Goal: Task Accomplishment & Management: Use online tool/utility

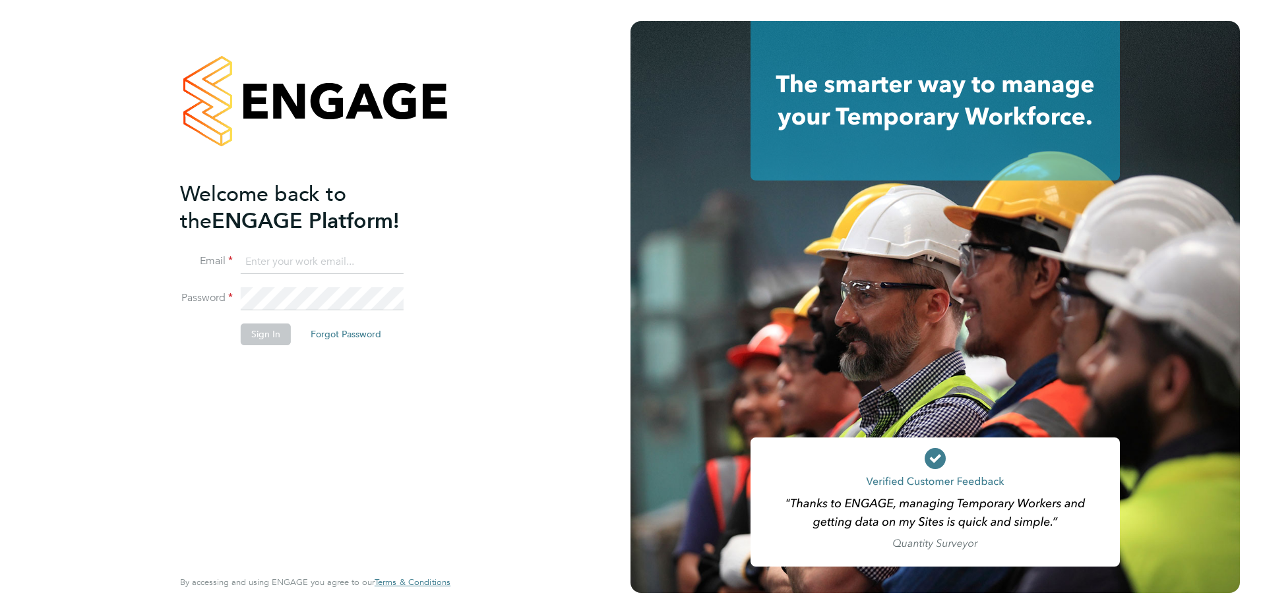
type input "[EMAIL_ADDRESS][DOMAIN_NAME]"
click at [265, 345] on li "Sign In Forgot Password" at bounding box center [308, 341] width 257 height 34
click at [264, 340] on button "Sign In" at bounding box center [266, 334] width 50 height 21
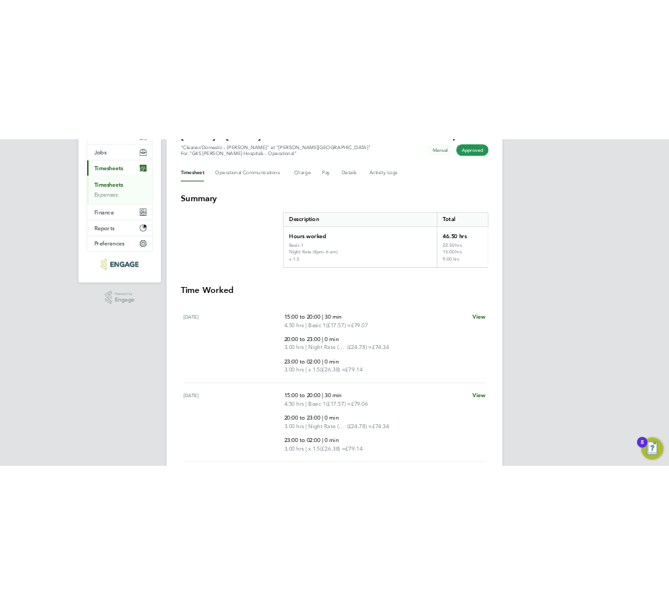
scroll to position [308, 0]
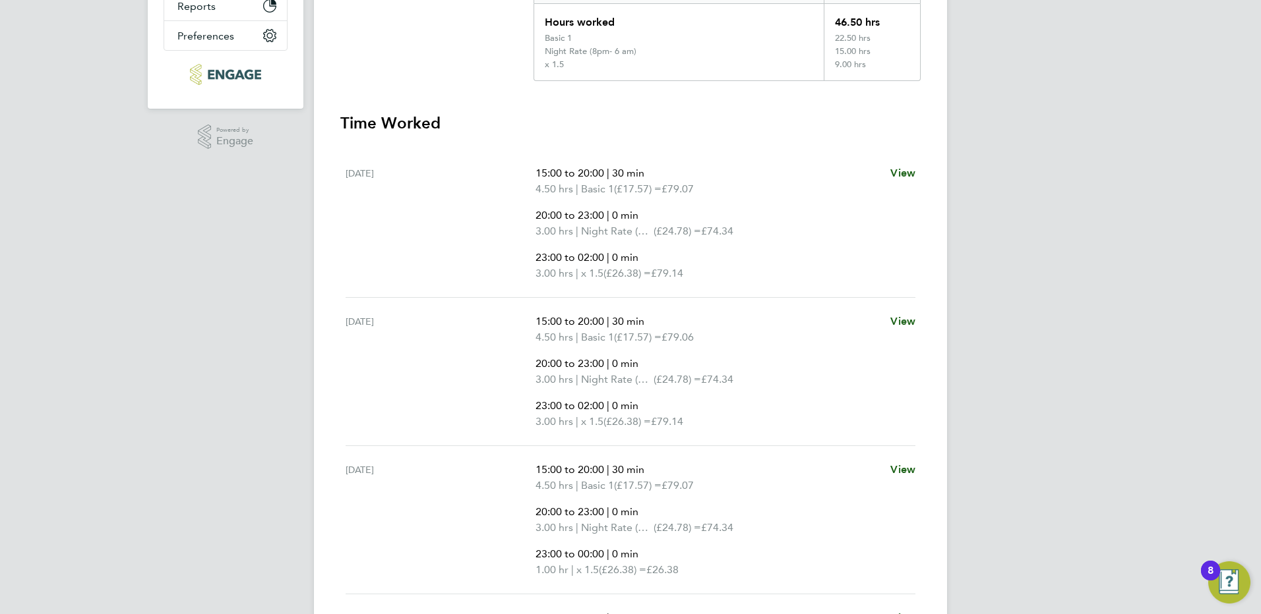
drag, startPoint x: 165, startPoint y: 297, endPoint x: 208, endPoint y: 268, distance: 52.7
click at [165, 297] on div "AM Allyx Miller Notifications 17 Applications: Network Team Members Businesses …" at bounding box center [630, 398] width 1261 height 1412
